Goal: Information Seeking & Learning: Learn about a topic

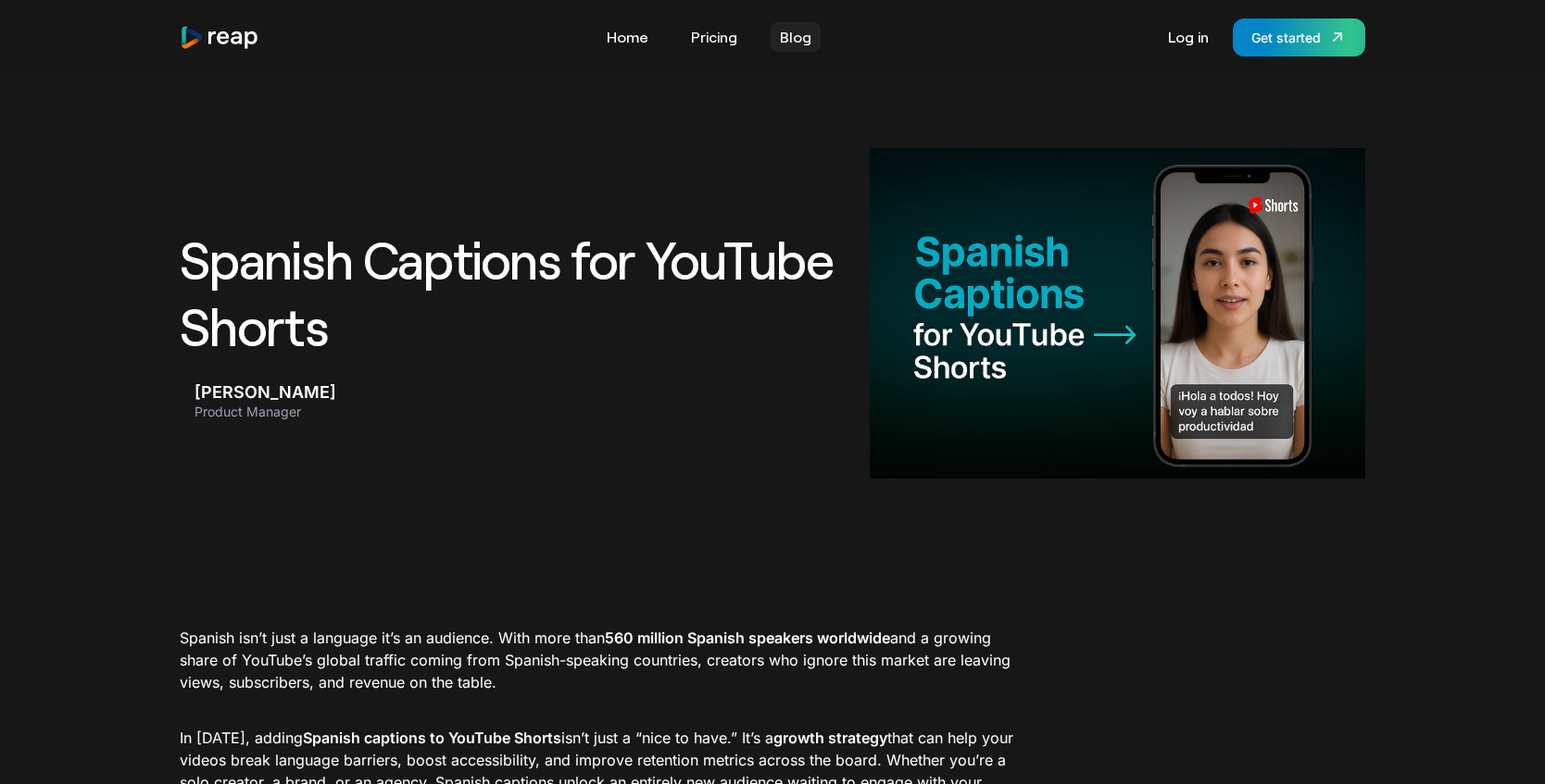
click at [788, 47] on link "Blog" at bounding box center [795, 37] width 50 height 30
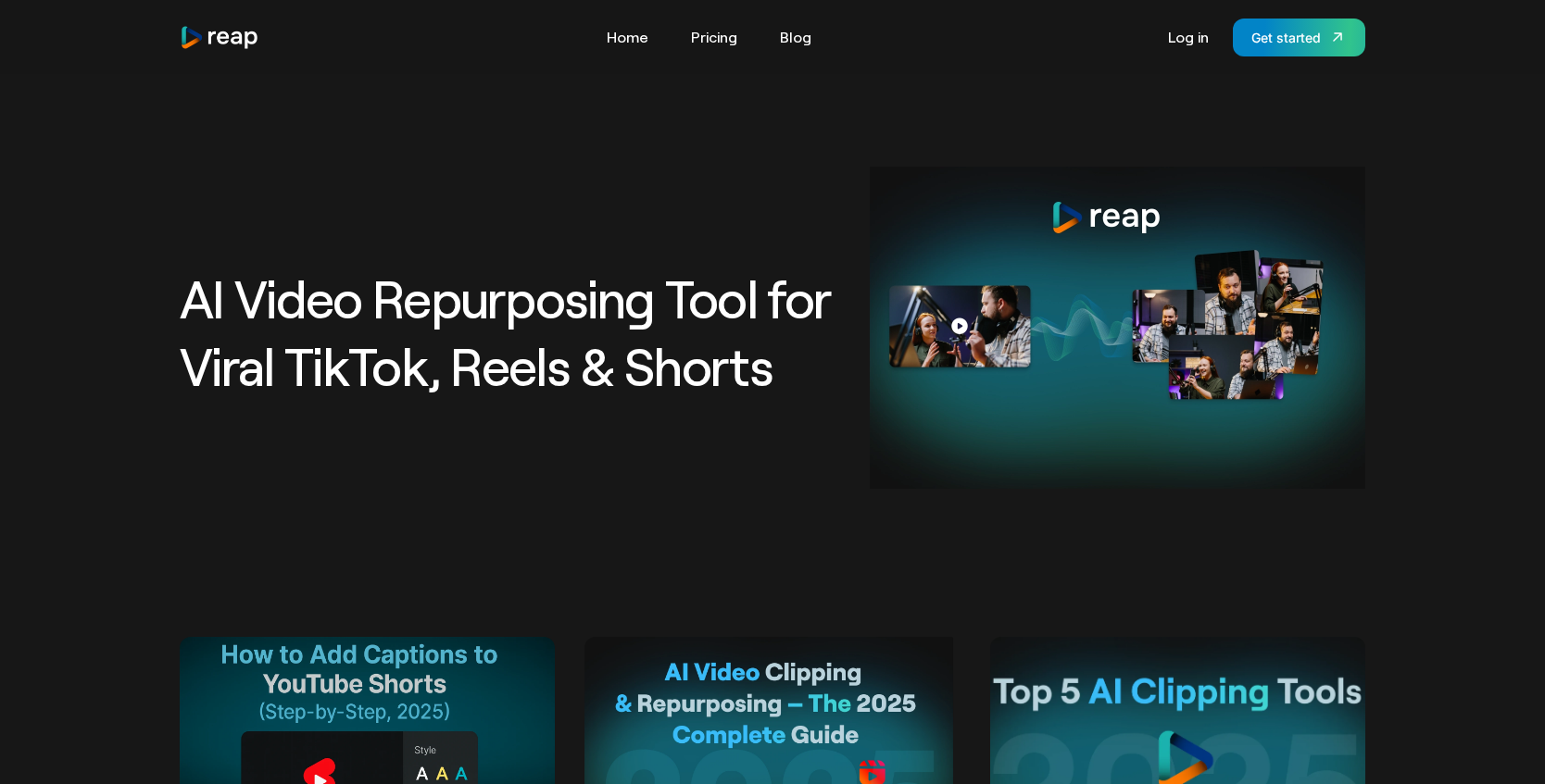
scroll to position [295, 0]
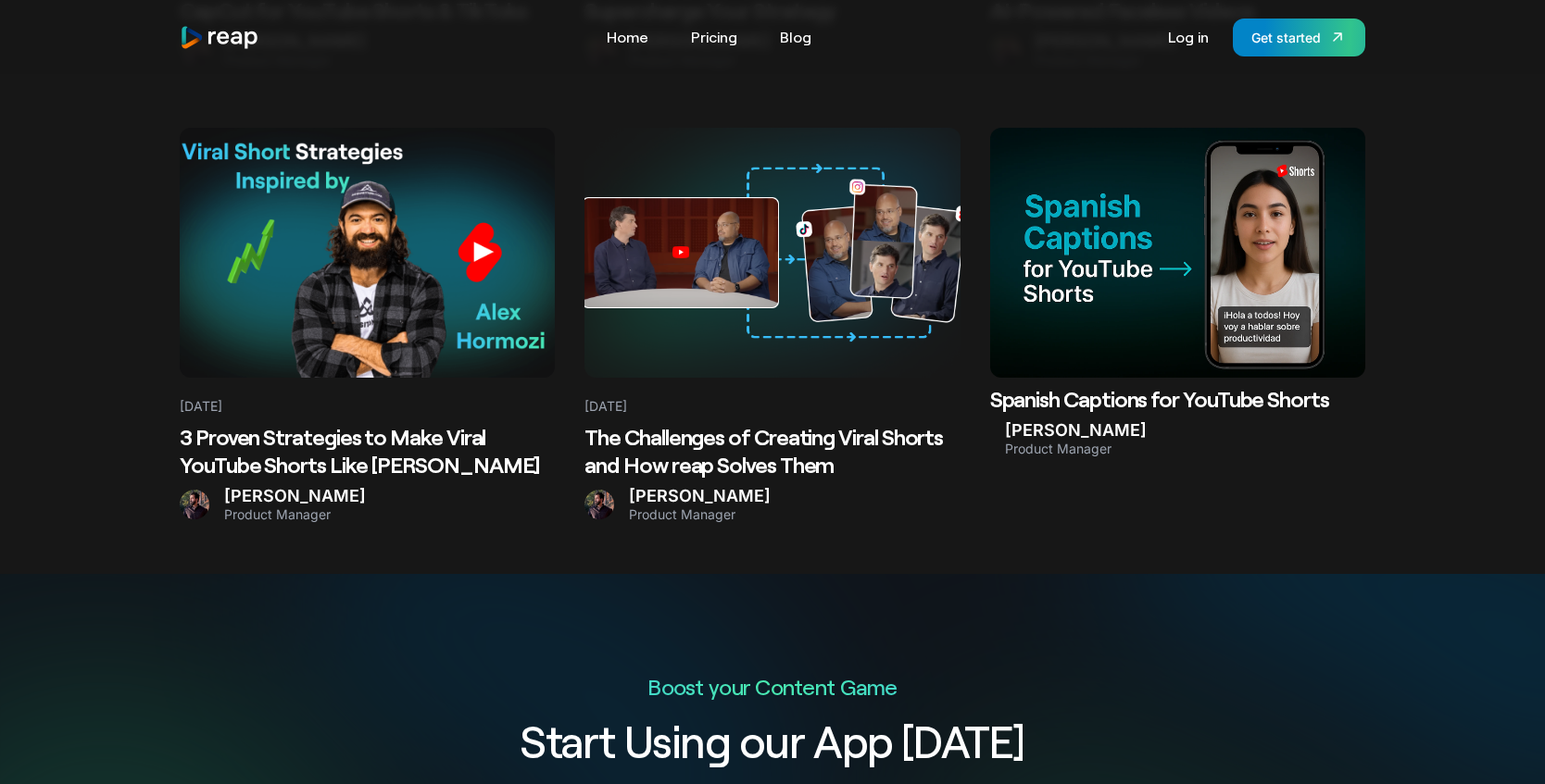
scroll to position [3611, 0]
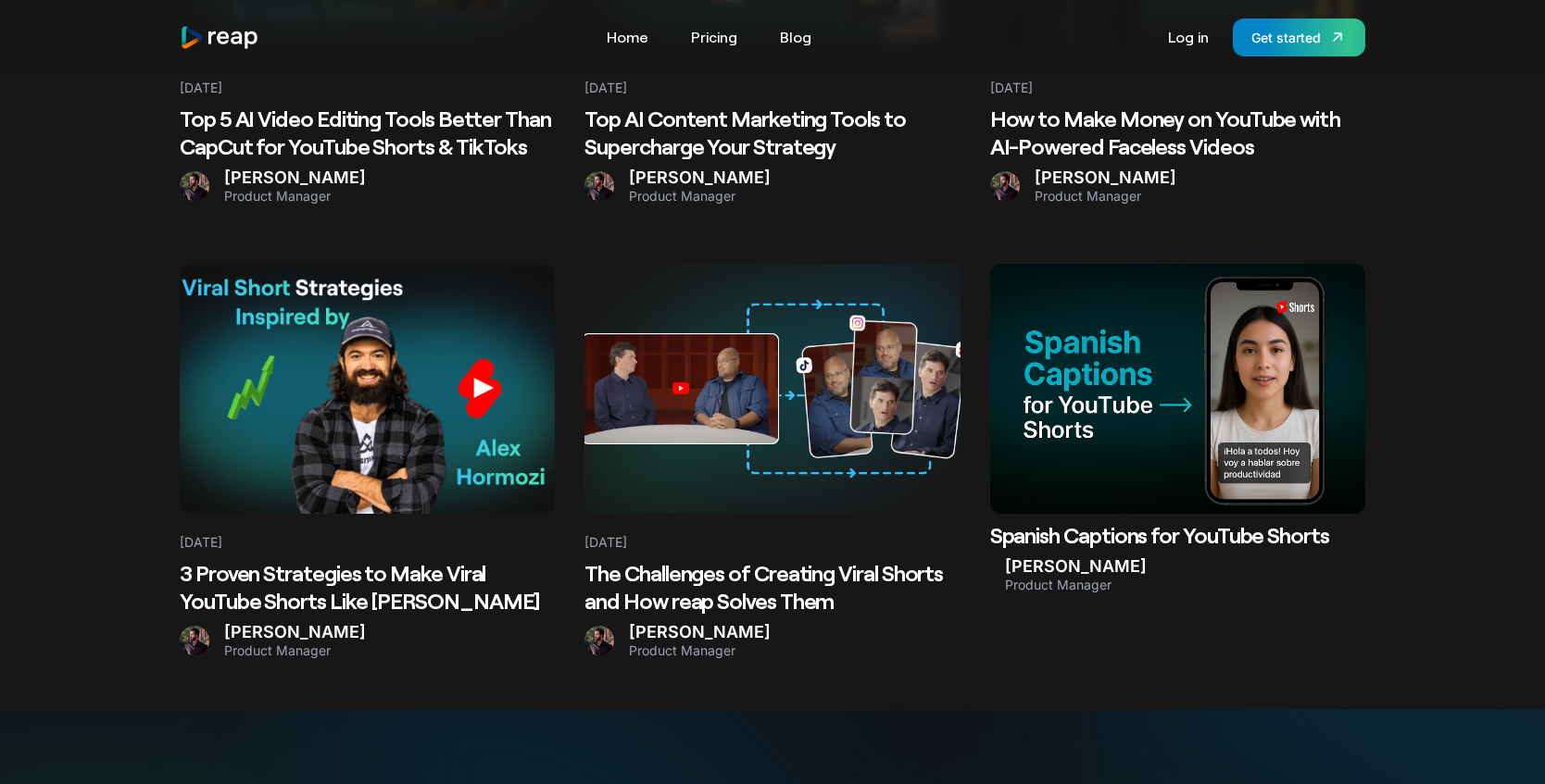
click at [377, 403] on Hormozi at bounding box center [366, 388] width 375 height 249
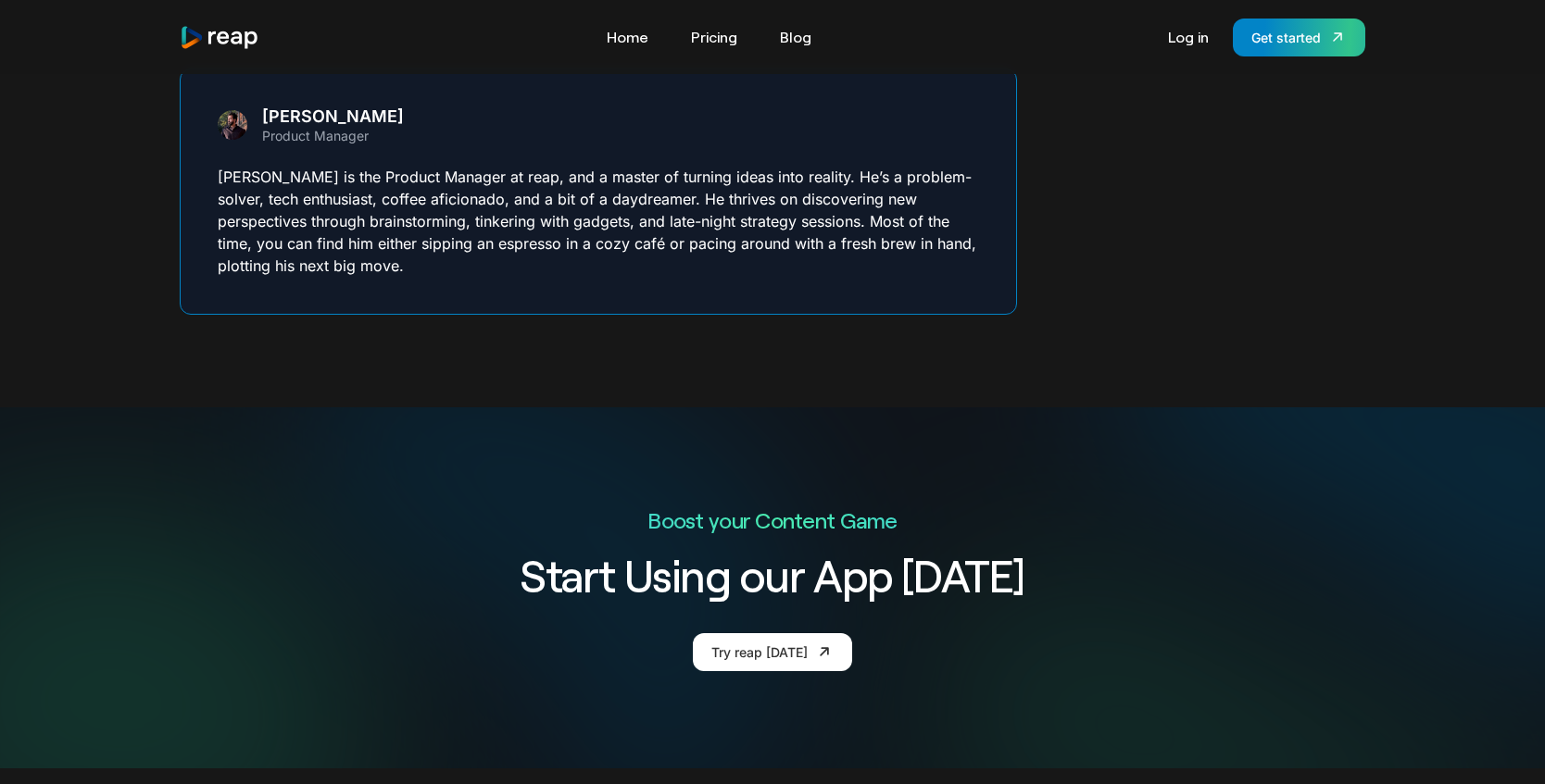
scroll to position [3216, 0]
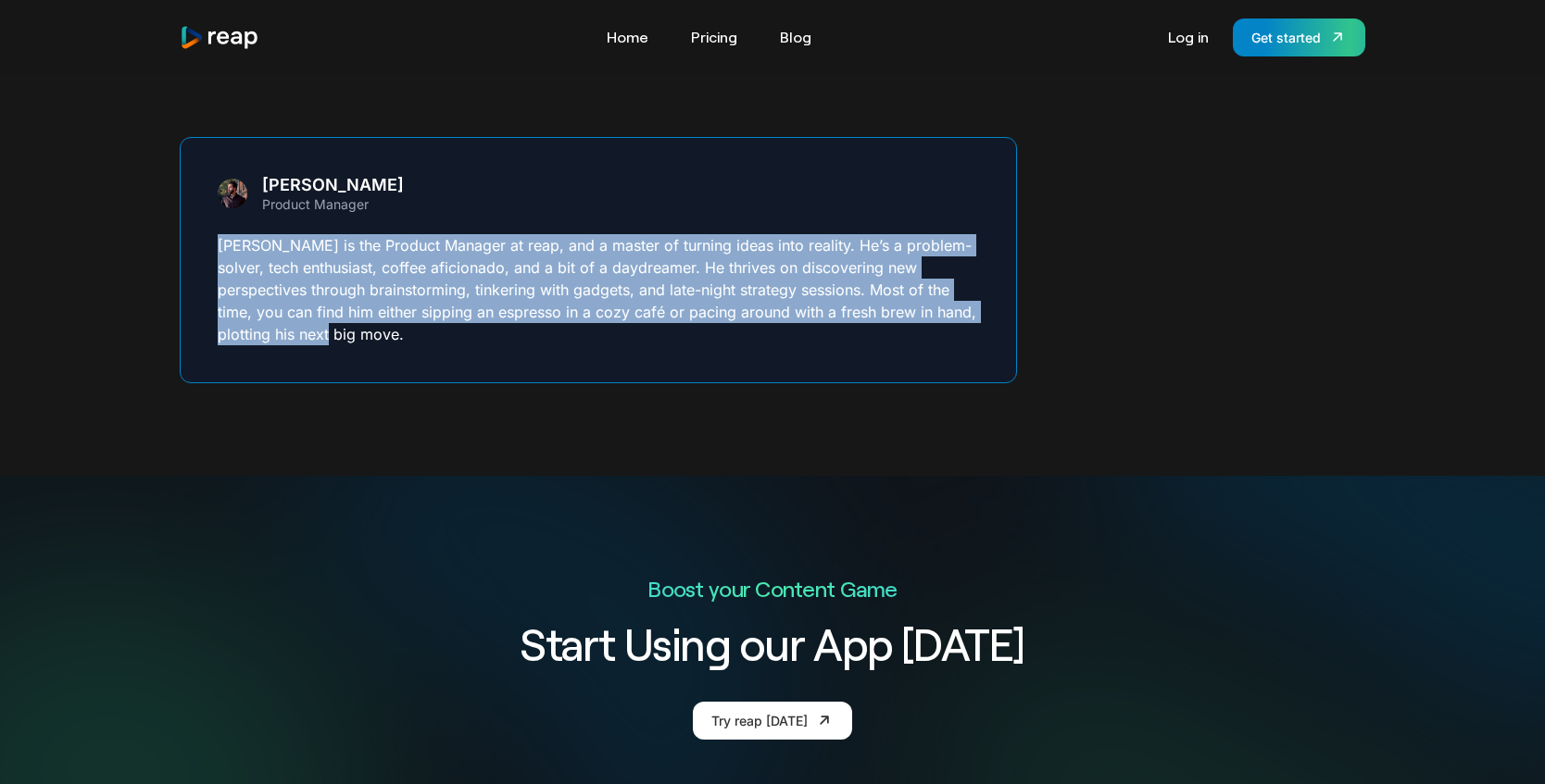
drag, startPoint x: 216, startPoint y: 249, endPoint x: 349, endPoint y: 338, distance: 160.0
click at [349, 338] on div "[PERSON_NAME] Product Manager [PERSON_NAME] is the Product Manager at reap, and…" at bounding box center [597, 259] width 837 height 246
copy p "[PERSON_NAME] is the Product Manager at reap, and a master of turning ideas int…"
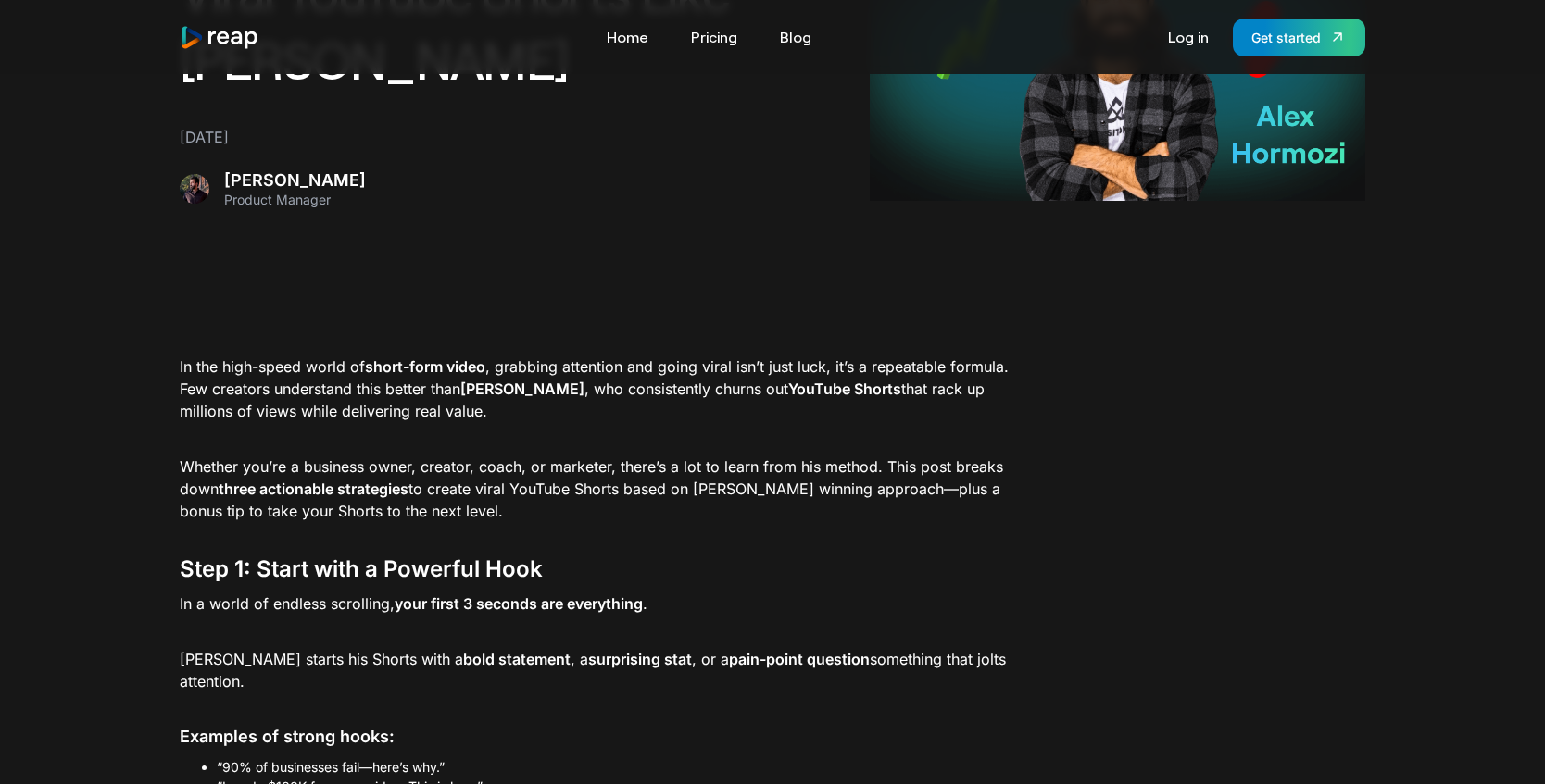
scroll to position [0, 0]
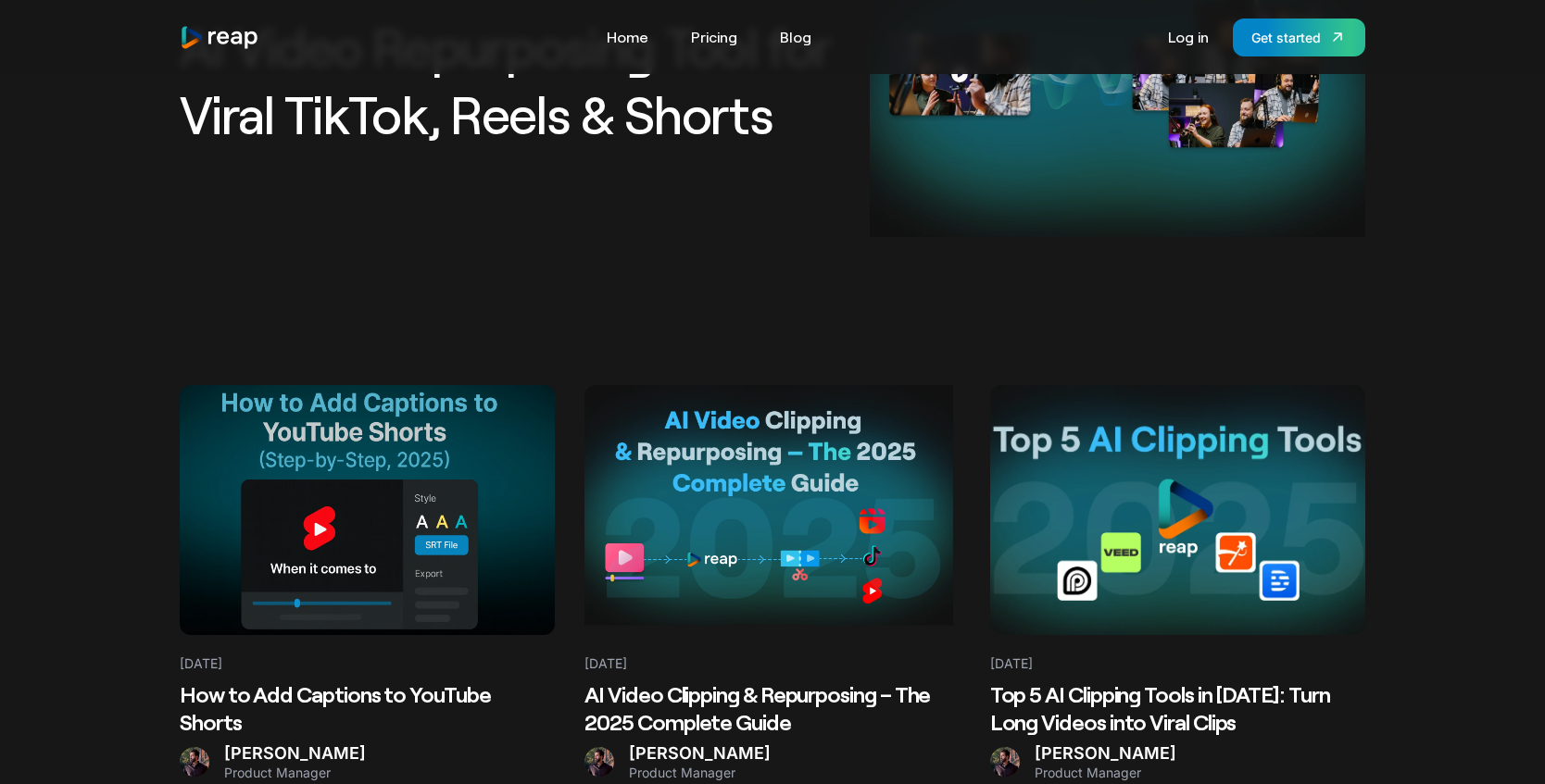
scroll to position [342, 0]
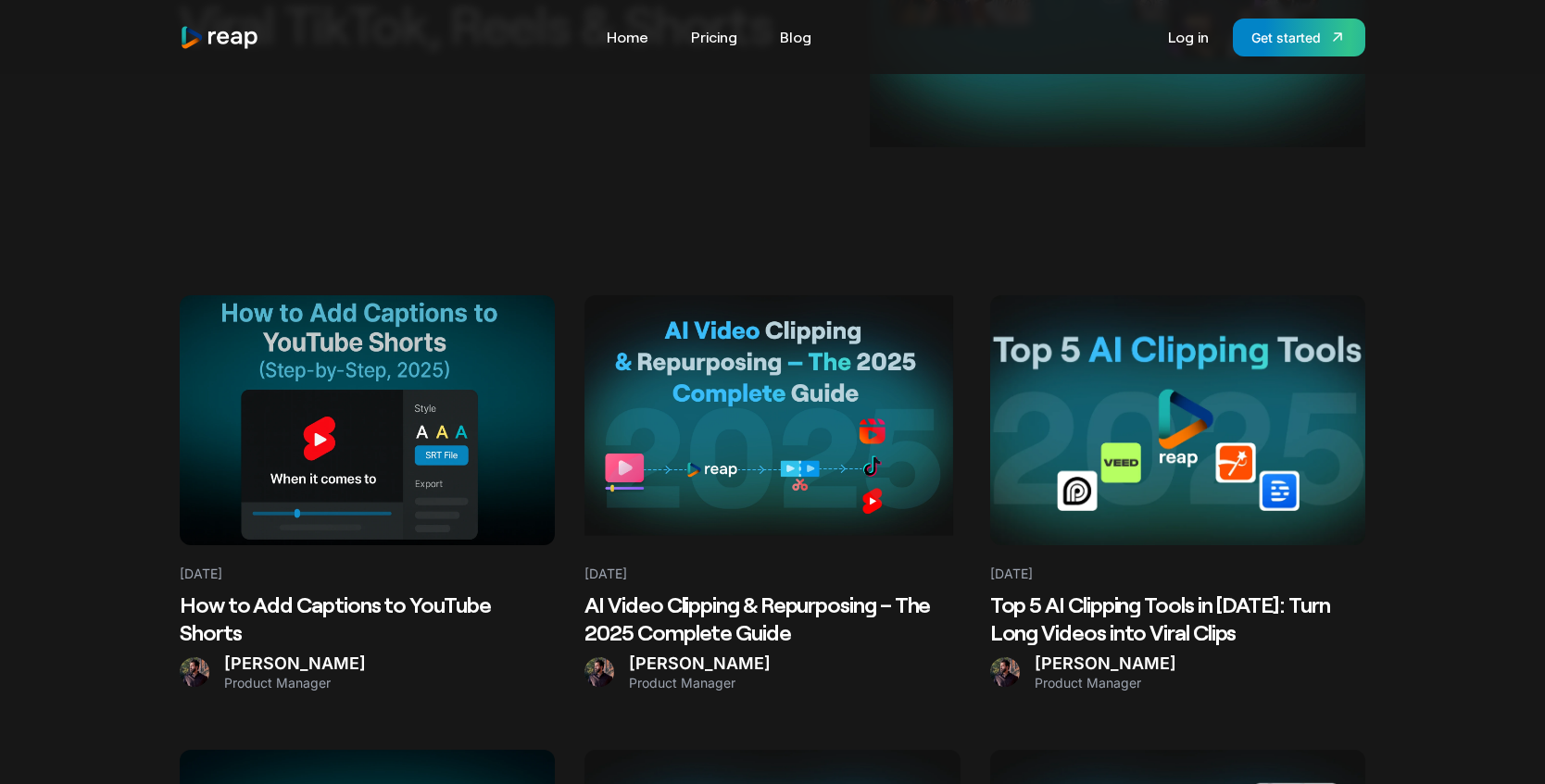
click at [456, 416] on at bounding box center [366, 420] width 375 height 249
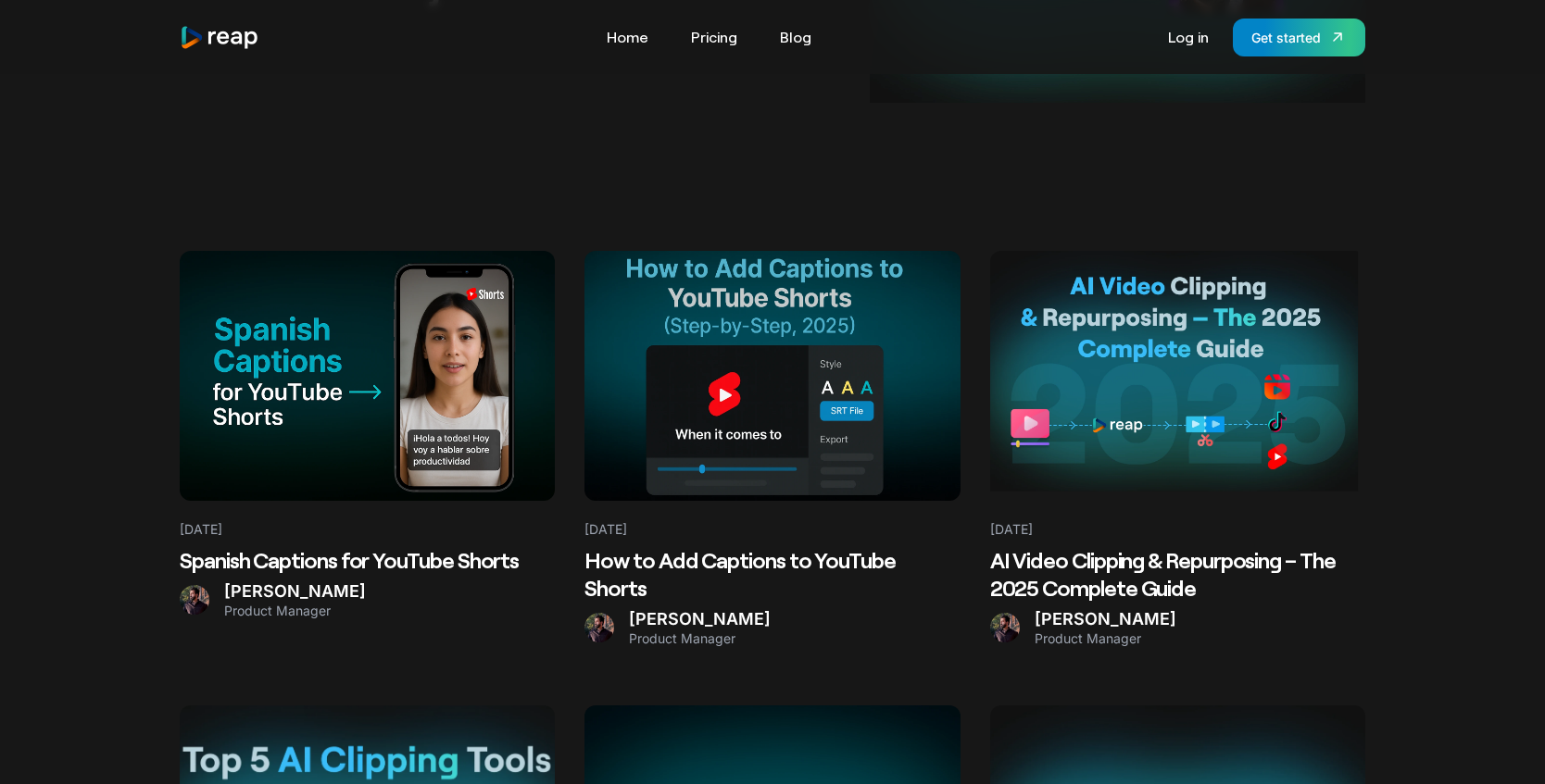
scroll to position [363, 0]
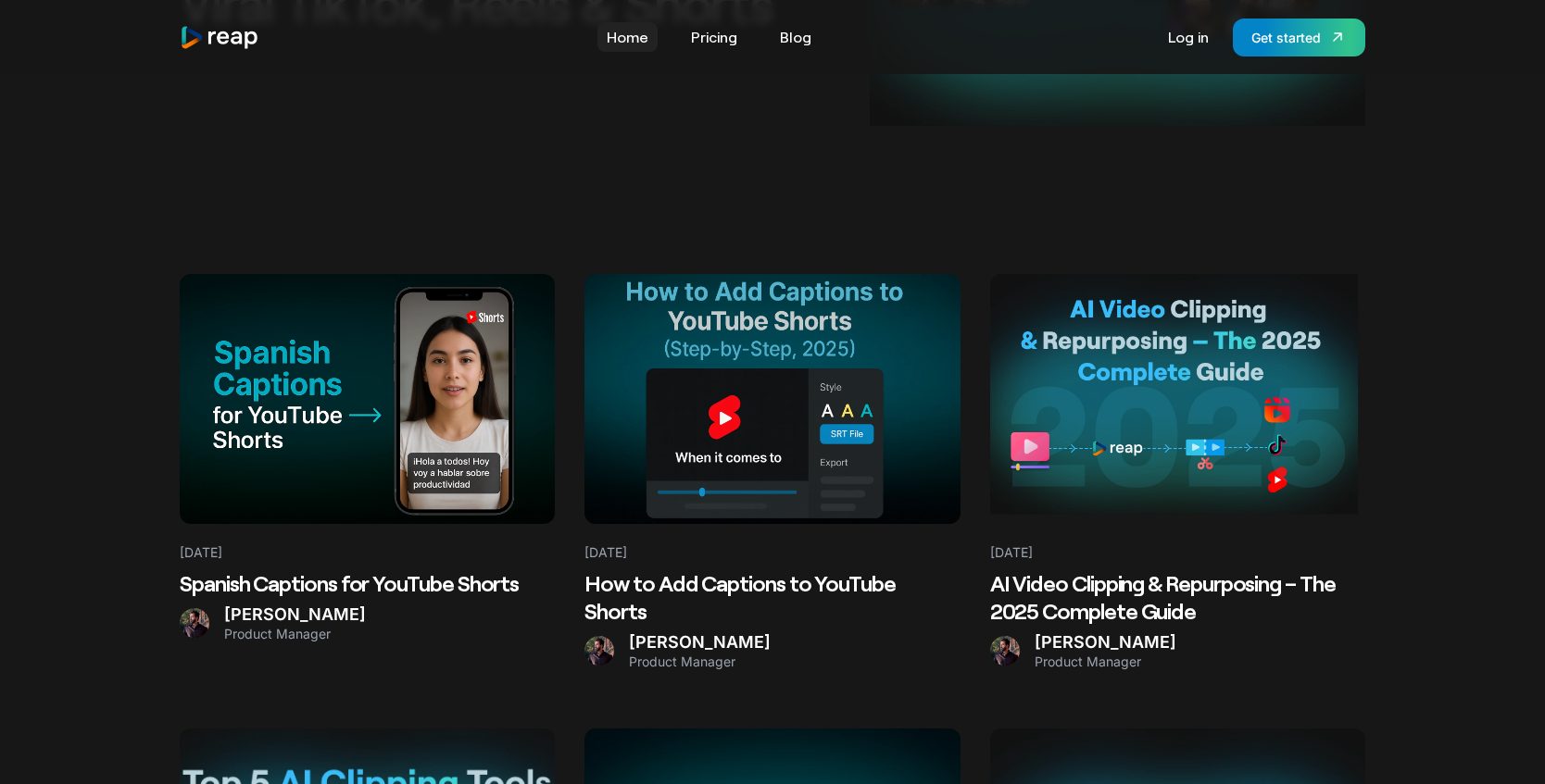
click at [620, 39] on link "Home" at bounding box center [627, 37] width 60 height 30
